Goal: Communication & Community: Share content

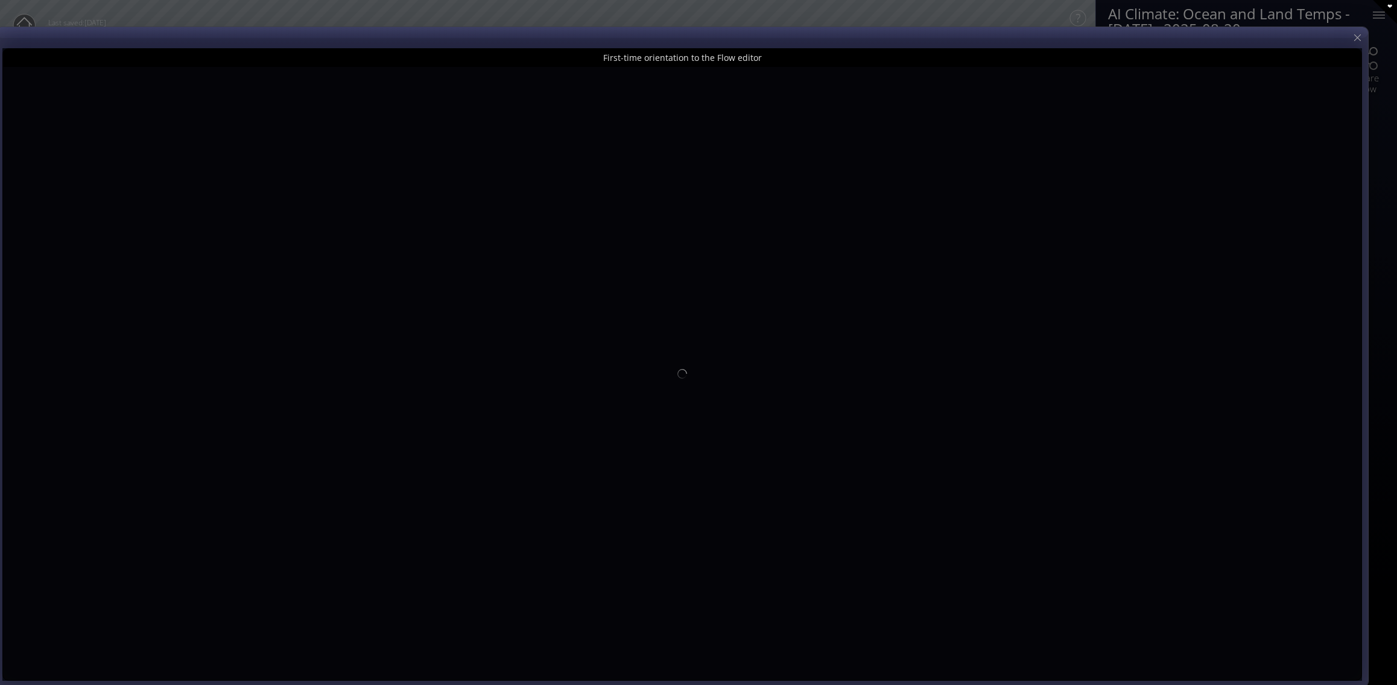
drag, startPoint x: 1285, startPoint y: 19, endPoint x: 1256, endPoint y: 40, distance: 35.8
click at [1256, 40] on div at bounding box center [682, 357] width 1372 height 660
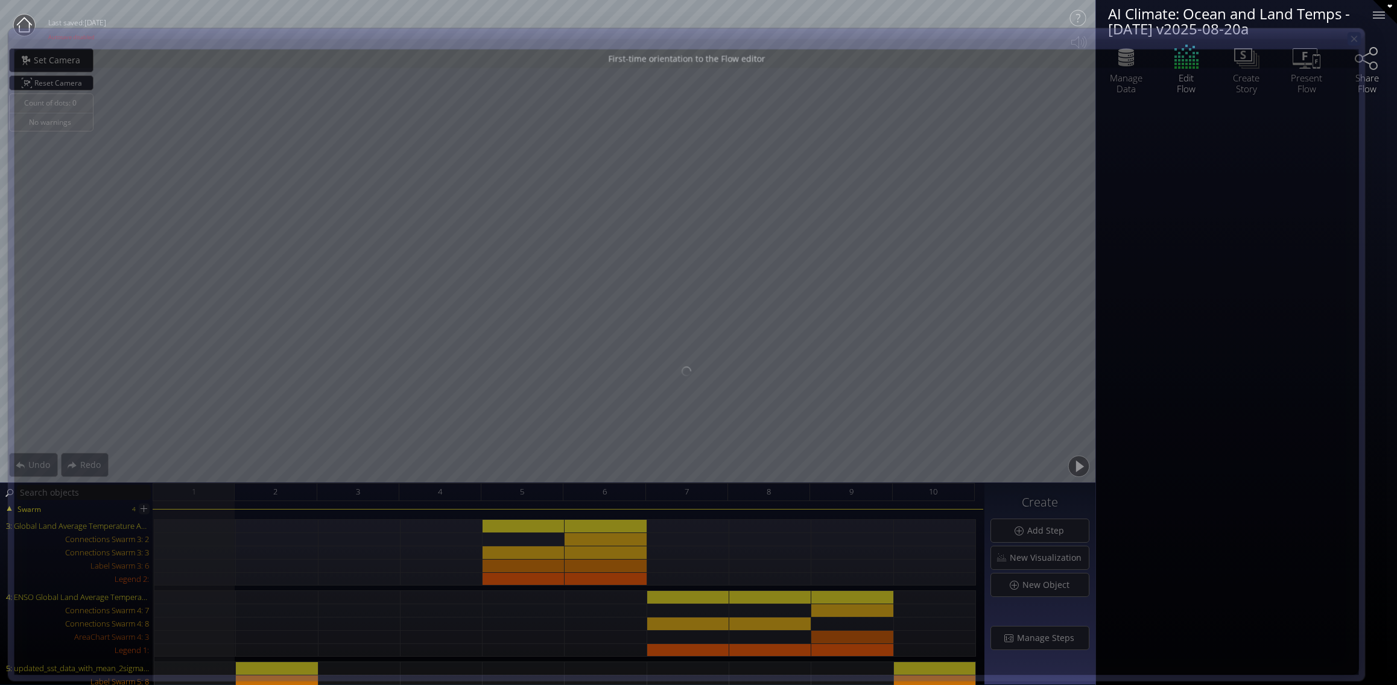
click at [1359, 39] on icon at bounding box center [1354, 39] width 10 height 10
type input "Magic help"
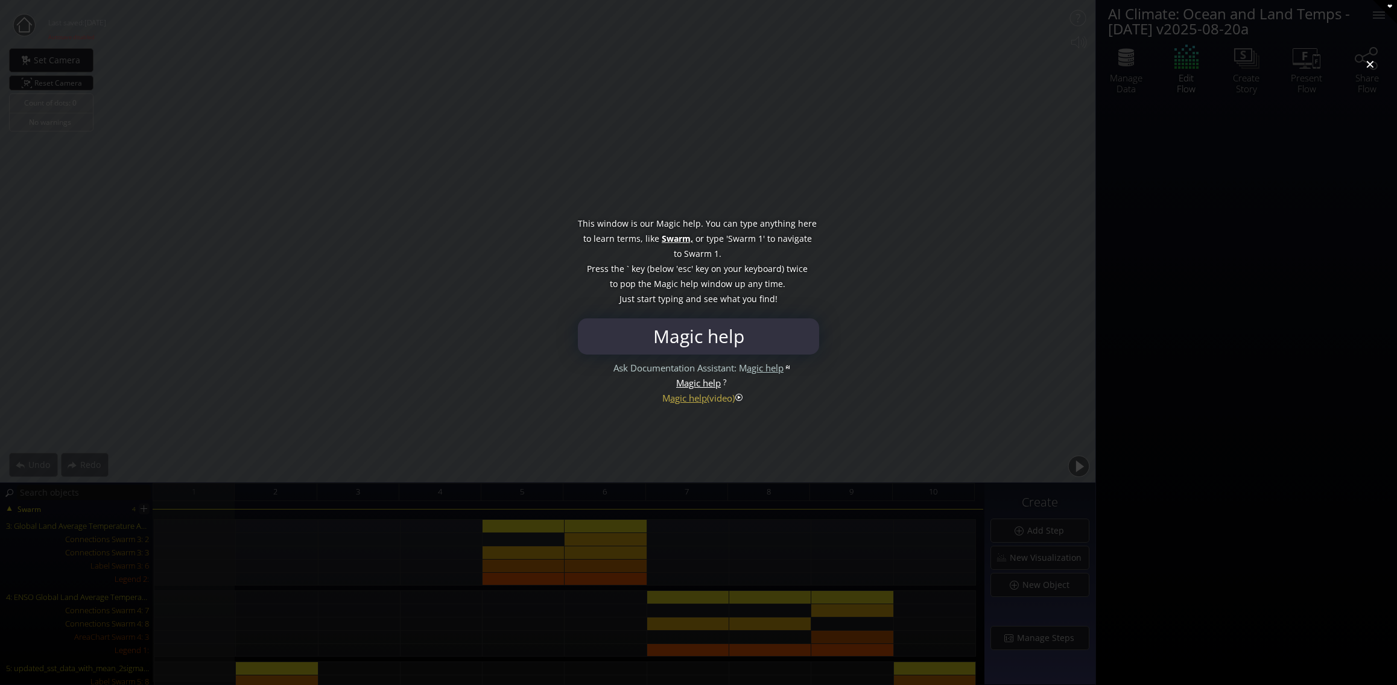
click at [1370, 69] on div at bounding box center [698, 342] width 1397 height 685
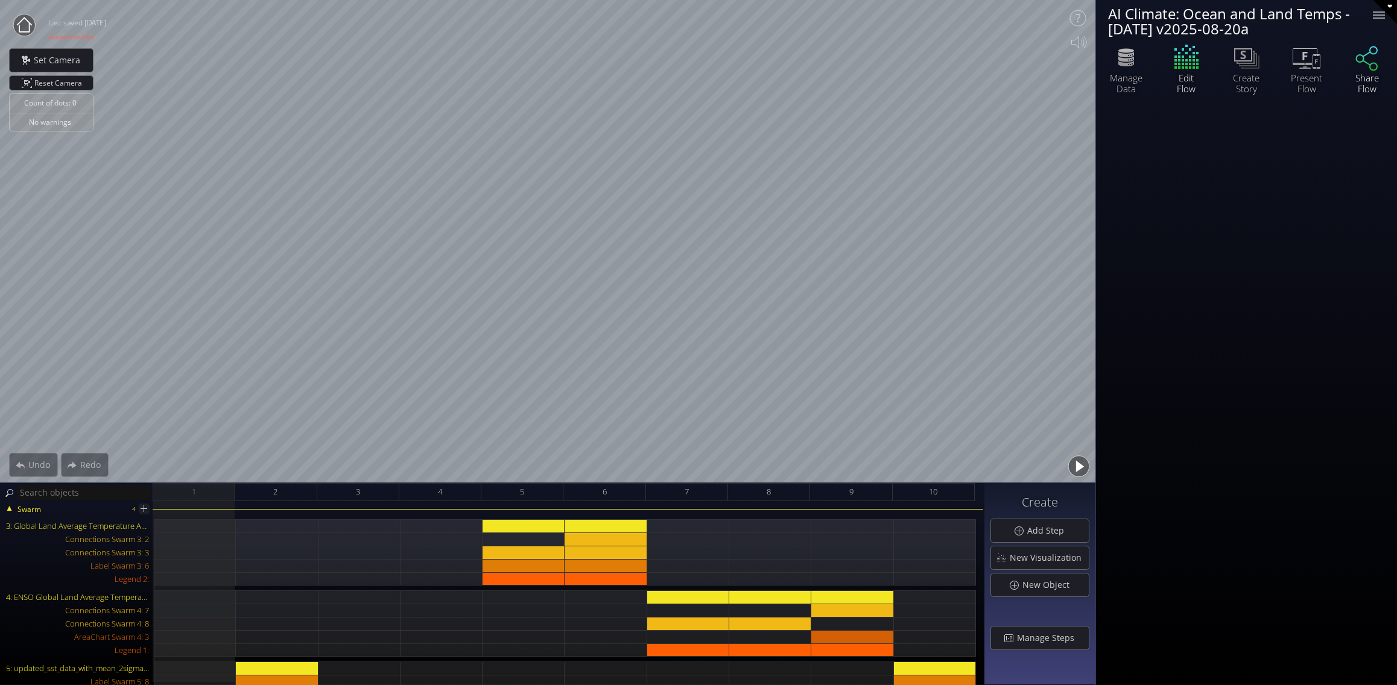
click at [1369, 74] on div "Share Flow" at bounding box center [1367, 83] width 42 height 22
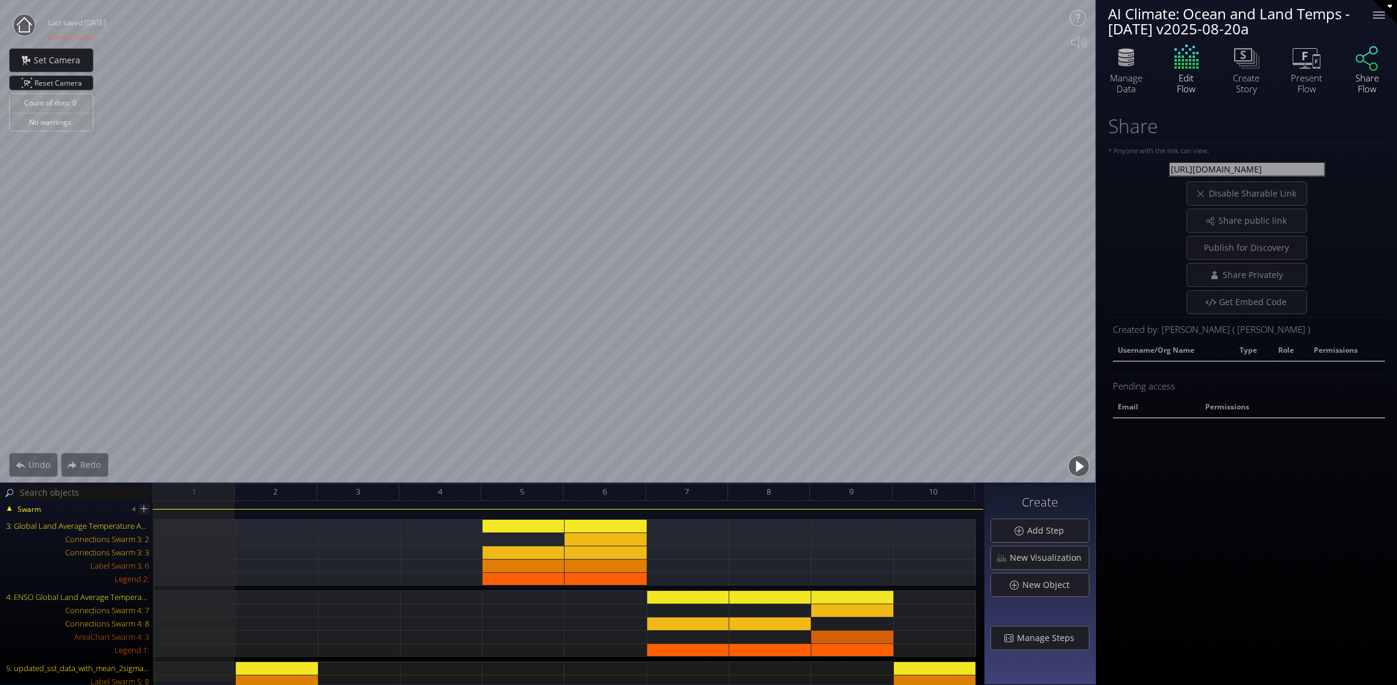
select select "admin"
select select "moderator"
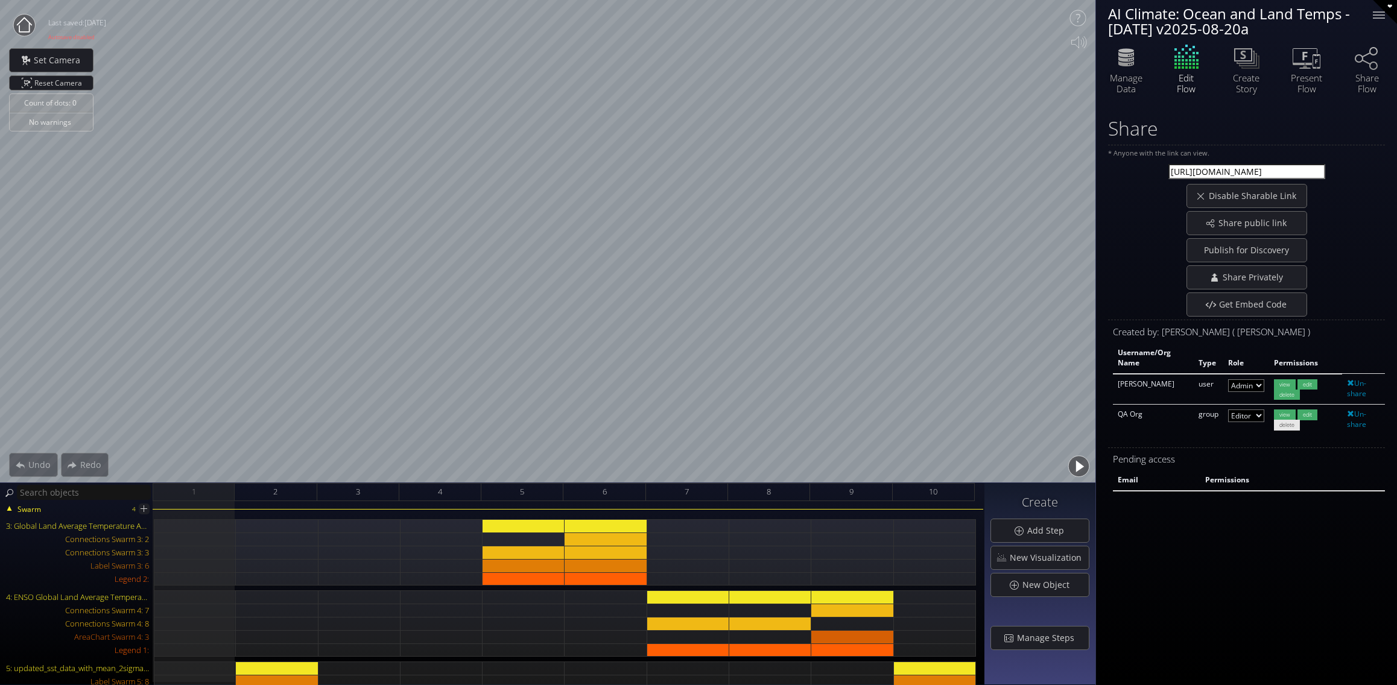
click at [29, 24] on icon at bounding box center [24, 24] width 15 height 15
